Goal: Task Accomplishment & Management: Use online tool/utility

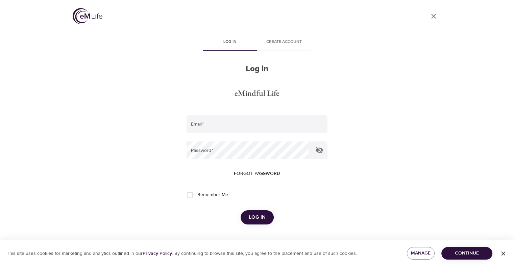
type input "[EMAIL_ADDRESS][DOMAIN_NAME]"
click at [255, 216] on span "Log in" at bounding box center [257, 217] width 17 height 9
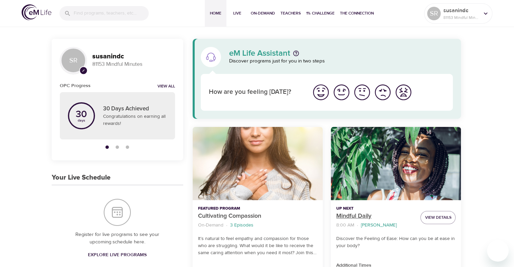
click at [364, 217] on p "Mindful Daily" at bounding box center [375, 216] width 79 height 9
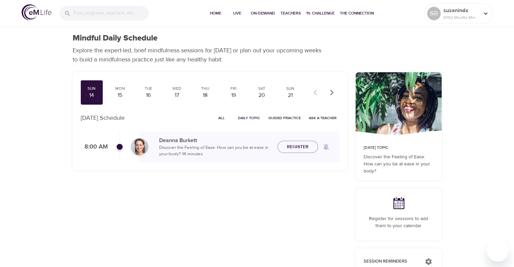
checkbox input "true"
click at [127, 94] on div "15" at bounding box center [119, 96] width 17 height 8
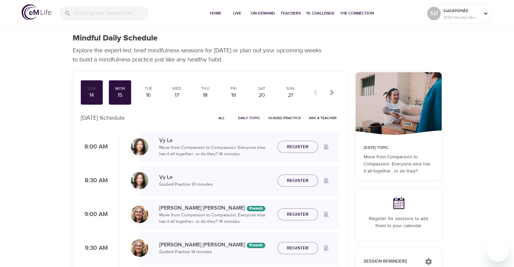
click at [241, 115] on span "Daily Topic" at bounding box center [249, 118] width 22 height 6
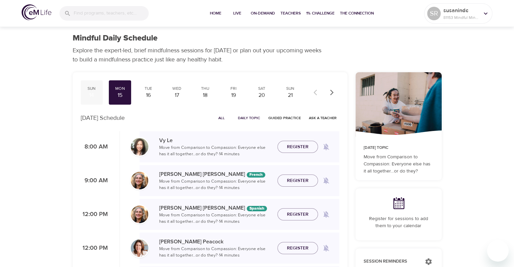
click at [92, 89] on div "Sun" at bounding box center [91, 89] width 17 height 6
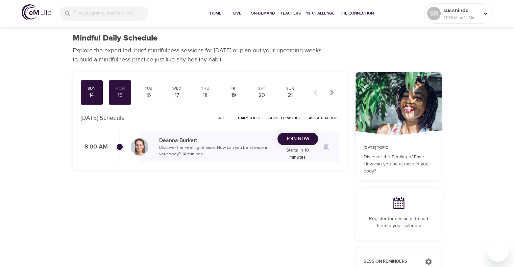
click at [290, 143] on span "Join Now" at bounding box center [298, 139] width 24 height 8
